Goal: Book appointment/travel/reservation

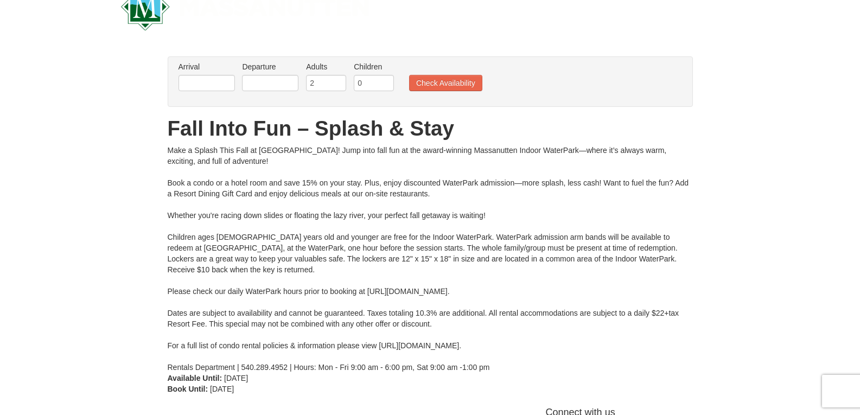
scroll to position [29, 0]
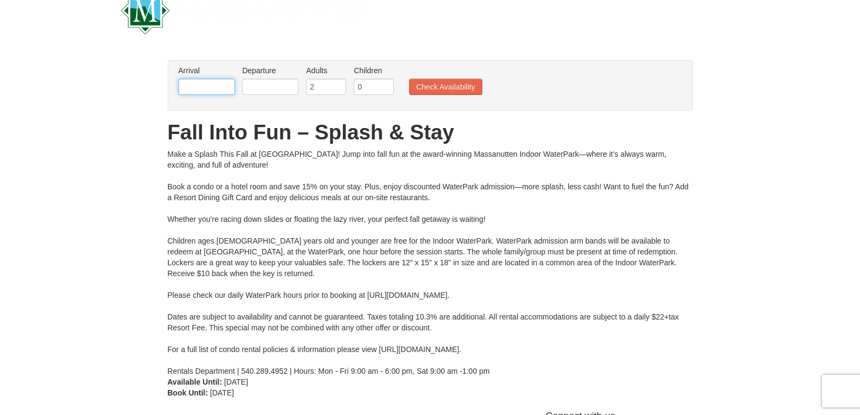
click at [223, 86] on input "text" at bounding box center [207, 87] width 56 height 16
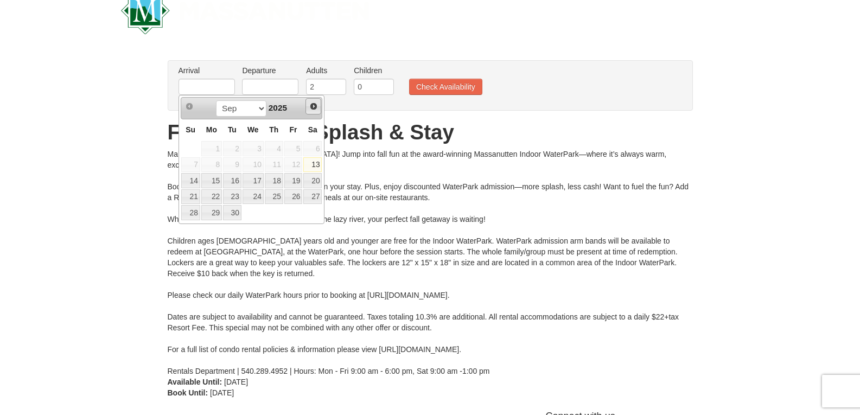
click at [316, 106] on span "Next" at bounding box center [313, 106] width 9 height 9
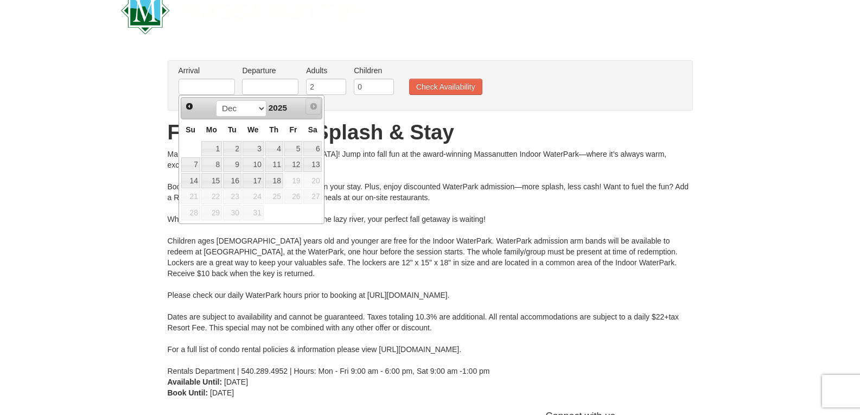
click at [316, 106] on span "Next" at bounding box center [313, 106] width 9 height 9
click at [312, 106] on span "Next" at bounding box center [313, 106] width 9 height 9
click at [191, 166] on link "7" at bounding box center [190, 164] width 19 height 15
type input "[DATE]"
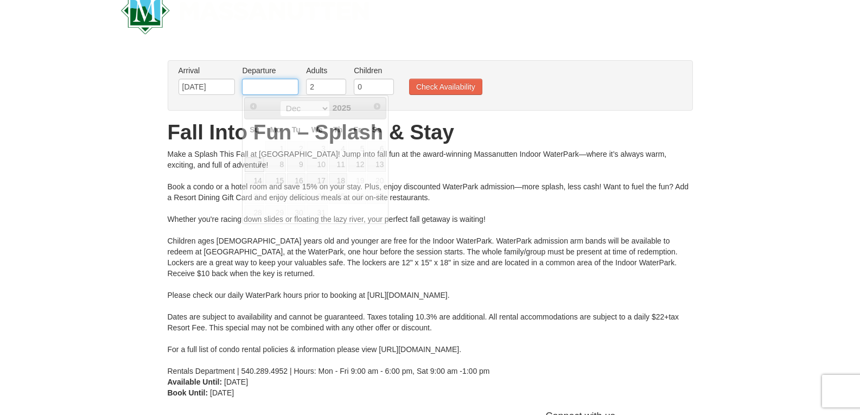
click at [275, 87] on input "text" at bounding box center [270, 87] width 56 height 16
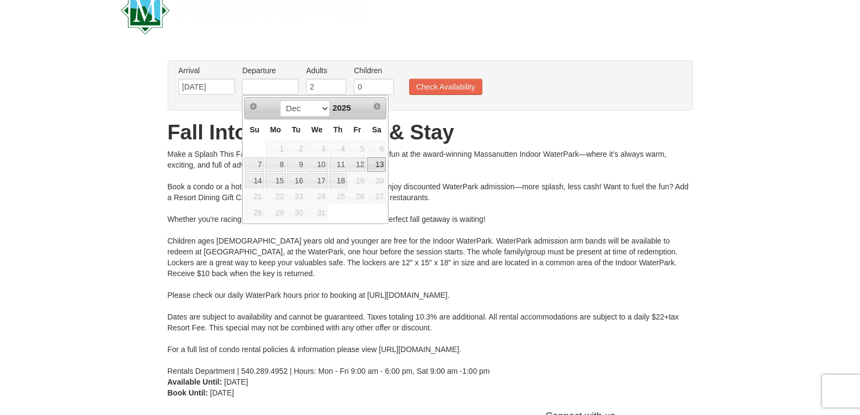
click at [379, 167] on link "13" at bounding box center [376, 164] width 18 height 15
type input "[DATE]"
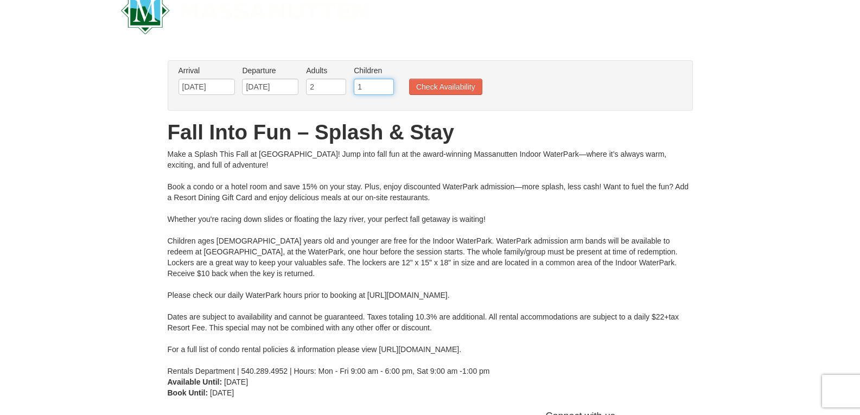
click at [386, 84] on input "1" at bounding box center [374, 87] width 40 height 16
type input "2"
click at [386, 84] on input "2" at bounding box center [374, 87] width 40 height 16
click at [429, 90] on button "Check Availability" at bounding box center [445, 87] width 73 height 16
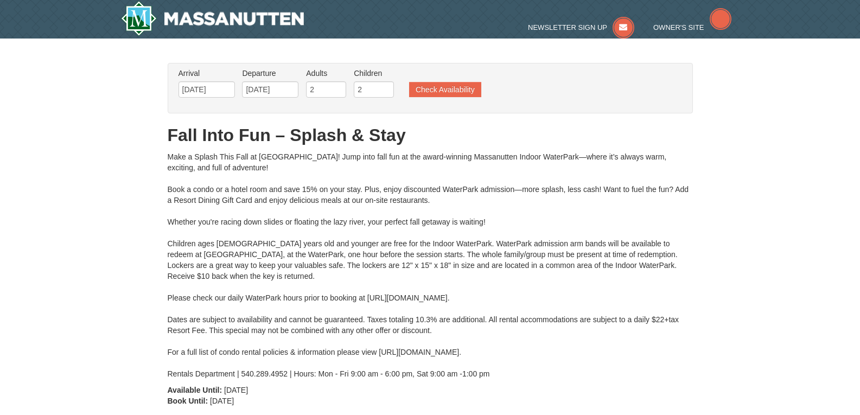
type input "[DATE]"
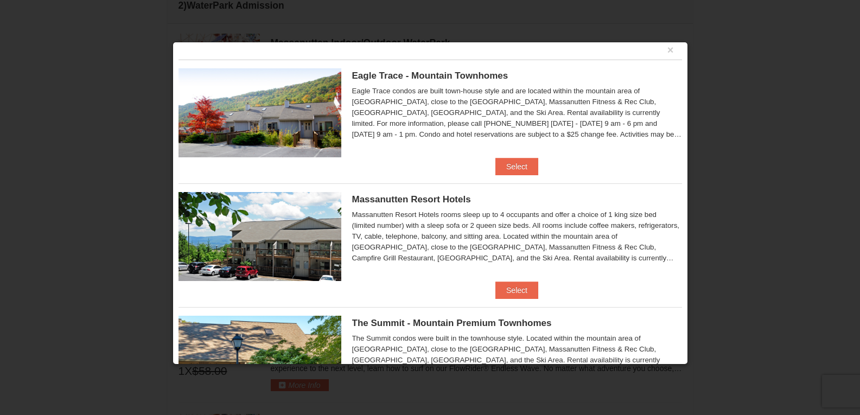
scroll to position [9, 0]
click at [668, 51] on button "×" at bounding box center [671, 50] width 7 height 11
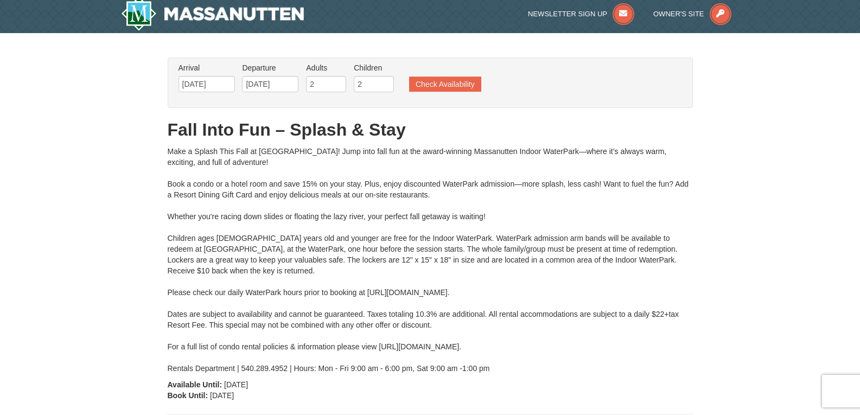
scroll to position [0, 0]
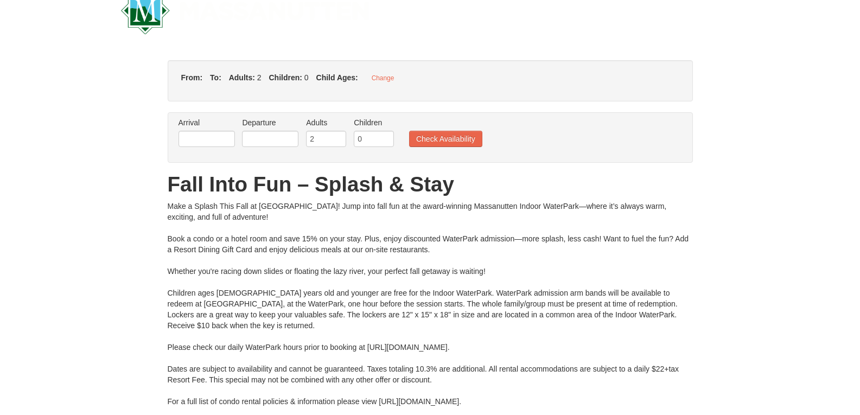
scroll to position [29, 0]
type input "[DATE]"
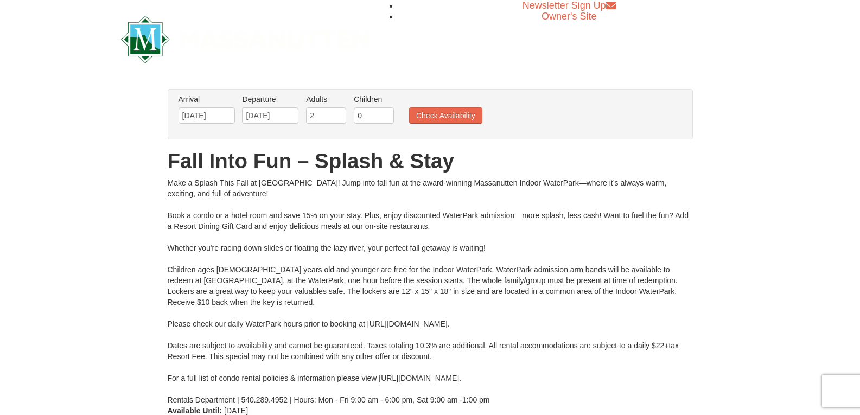
scroll to position [1, 0]
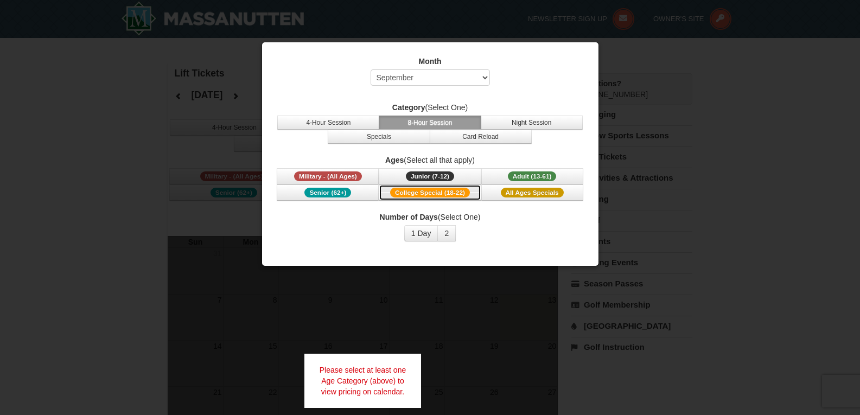
click at [470, 189] on button "College Special (18-22)" at bounding box center [430, 193] width 102 height 16
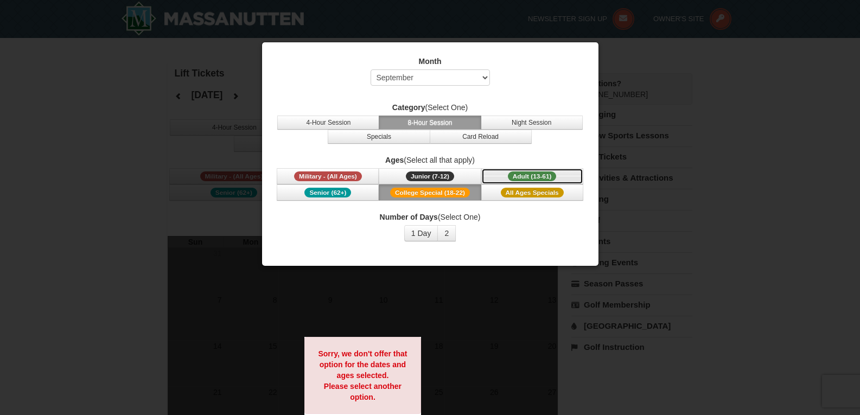
click at [524, 173] on span "Adult (13-61)" at bounding box center [532, 177] width 49 height 10
click at [357, 174] on span "Military - (All Ages)" at bounding box center [328, 177] width 68 height 10
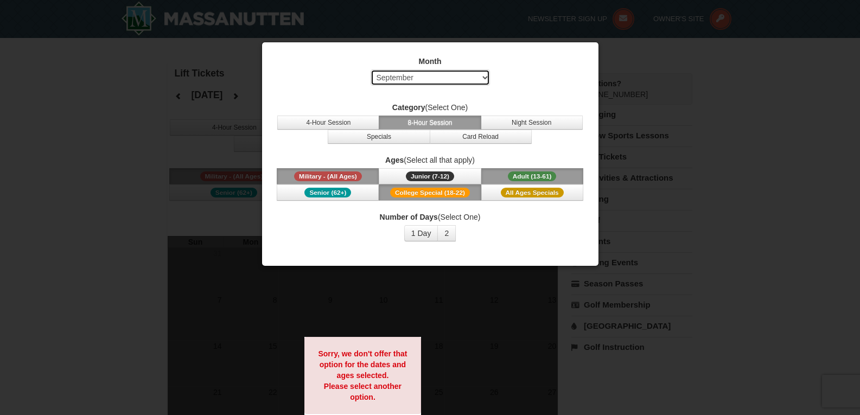
click at [449, 78] on select "Select September October November December January February March April May Jun…" at bounding box center [430, 77] width 119 height 16
select select "2"
click at [371, 69] on select "Select September October November December January February March April May Jun…" at bounding box center [430, 77] width 119 height 16
click at [449, 195] on span "College Special (18-22)" at bounding box center [430, 193] width 80 height 10
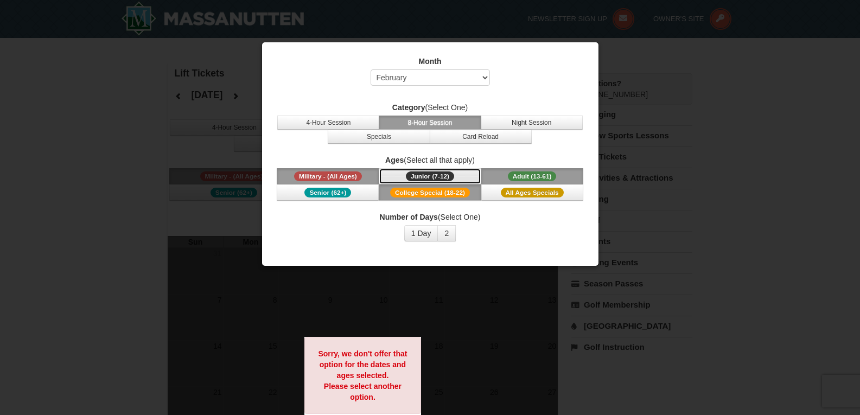
click at [446, 174] on span "Junior (7-12)" at bounding box center [430, 177] width 48 height 10
click at [507, 179] on button "Adult (13-61) (13 - 61)" at bounding box center [532, 176] width 102 height 16
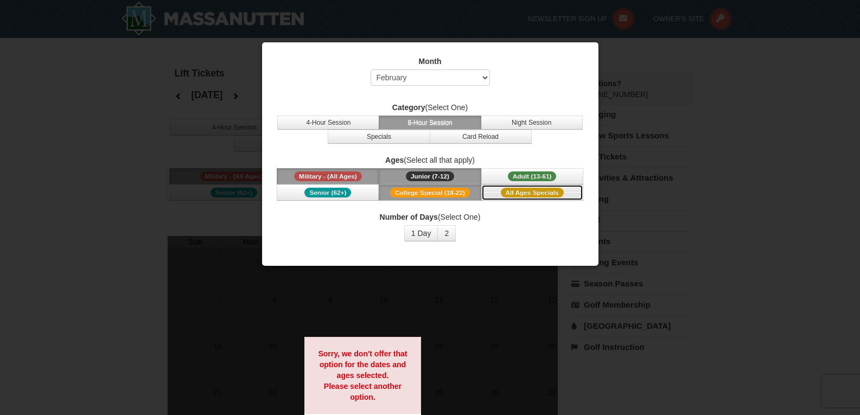
click at [512, 189] on span "All Ages Specials" at bounding box center [532, 193] width 63 height 10
click at [337, 188] on span "Senior (62+)" at bounding box center [328, 193] width 47 height 10
click at [339, 179] on span "Military - (All Ages)" at bounding box center [328, 177] width 68 height 10
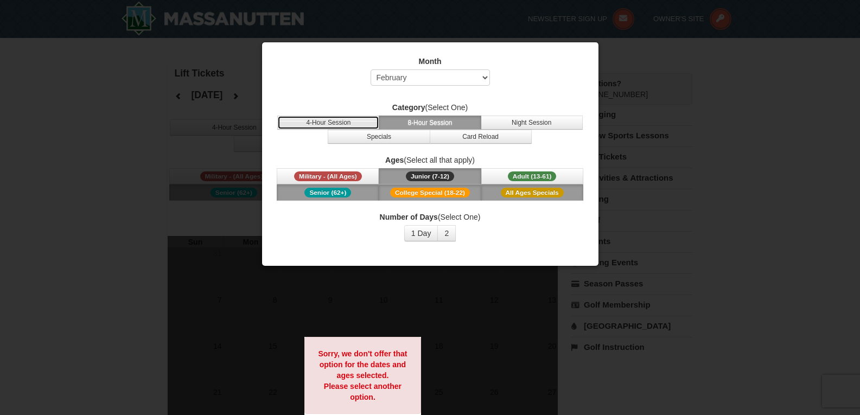
click at [342, 126] on button "4-Hour Session" at bounding box center [328, 123] width 102 height 14
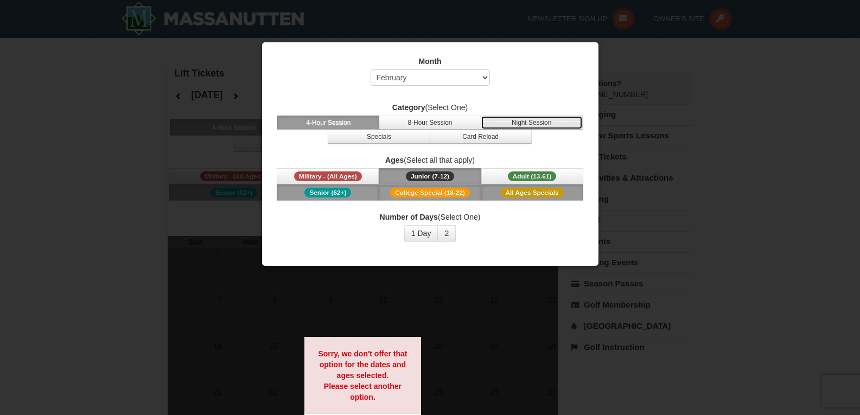
click at [536, 125] on button "Night Session" at bounding box center [532, 123] width 102 height 14
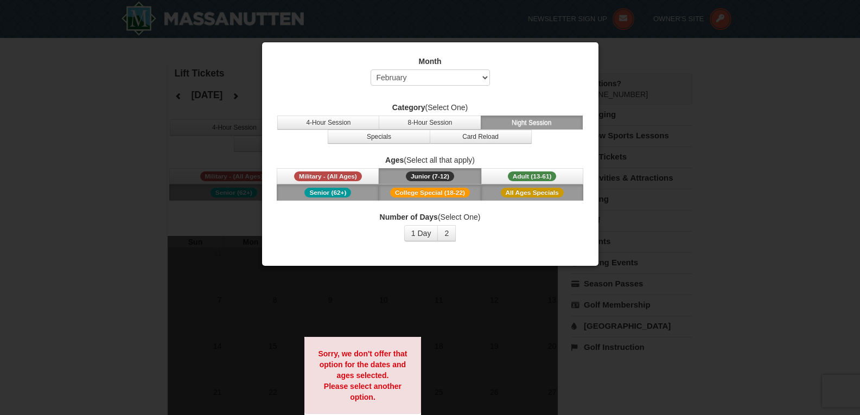
click at [714, 175] on div at bounding box center [430, 207] width 860 height 415
click at [445, 234] on button "2" at bounding box center [447, 233] width 18 height 16
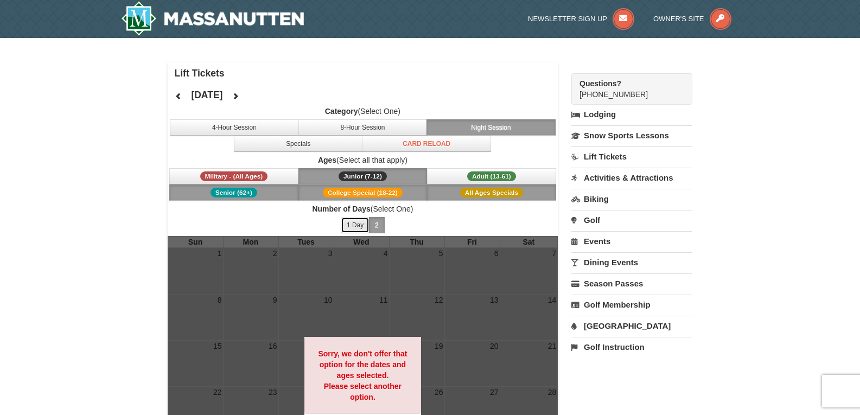
click at [357, 225] on button "1 Day" at bounding box center [355, 225] width 29 height 16
